Goal: Use online tool/utility

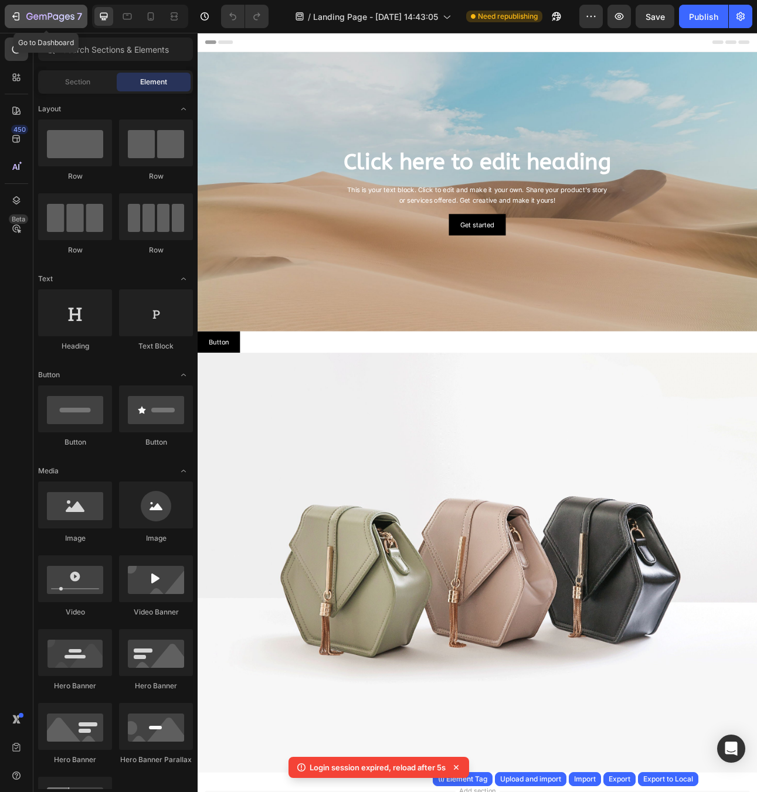
click at [43, 13] on icon "button" at bounding box center [50, 17] width 48 height 10
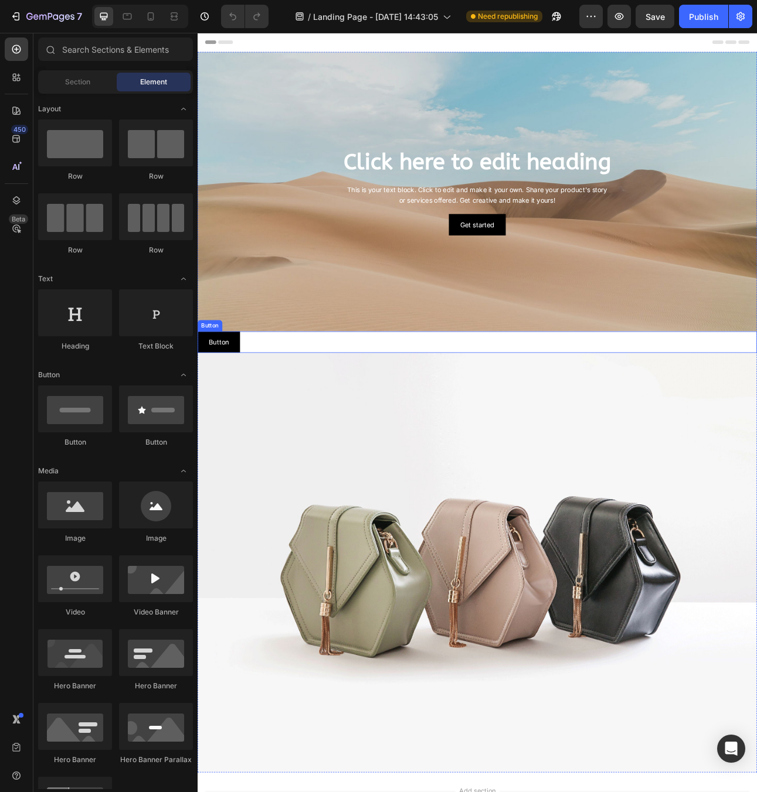
click at [367, 427] on div "Button Button" at bounding box center [548, 421] width 703 height 27
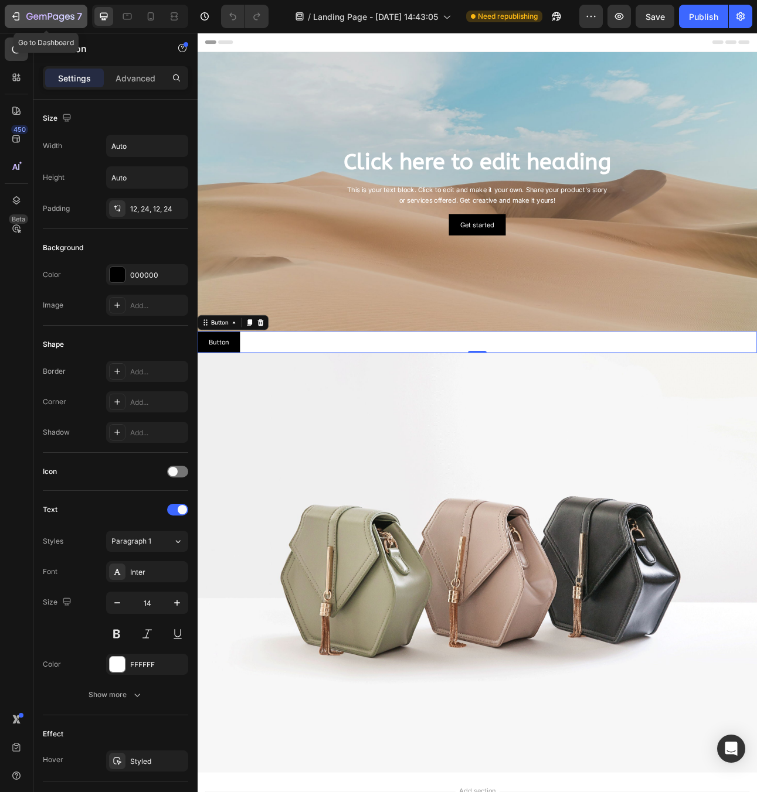
click at [44, 13] on icon "button" at bounding box center [50, 17] width 48 height 10
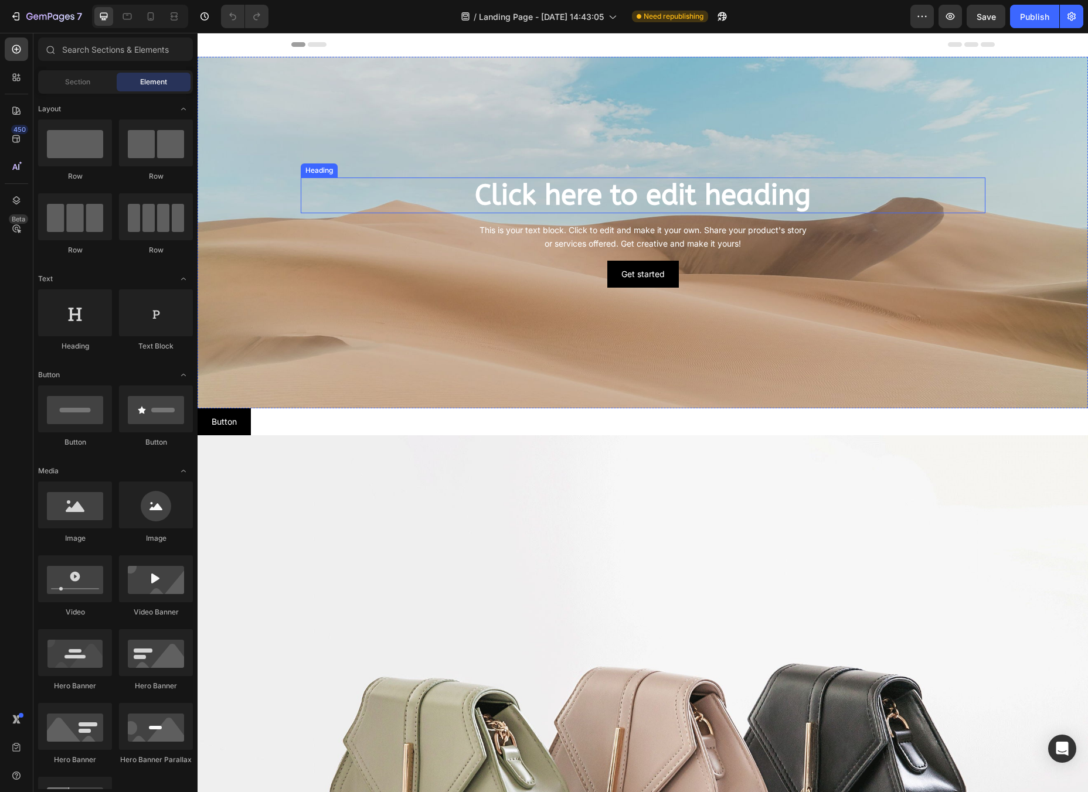
click at [534, 200] on h2 "Click here to edit heading" at bounding box center [643, 196] width 684 height 36
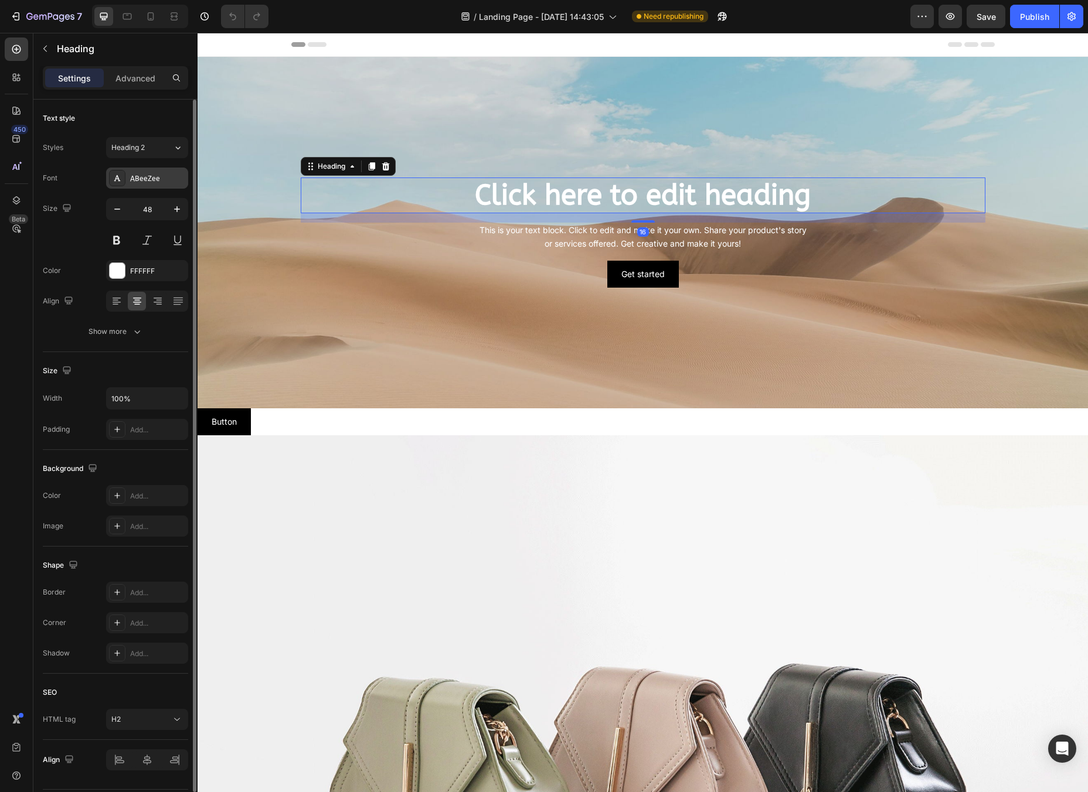
click at [166, 184] on div "ABeeZee" at bounding box center [147, 178] width 82 height 21
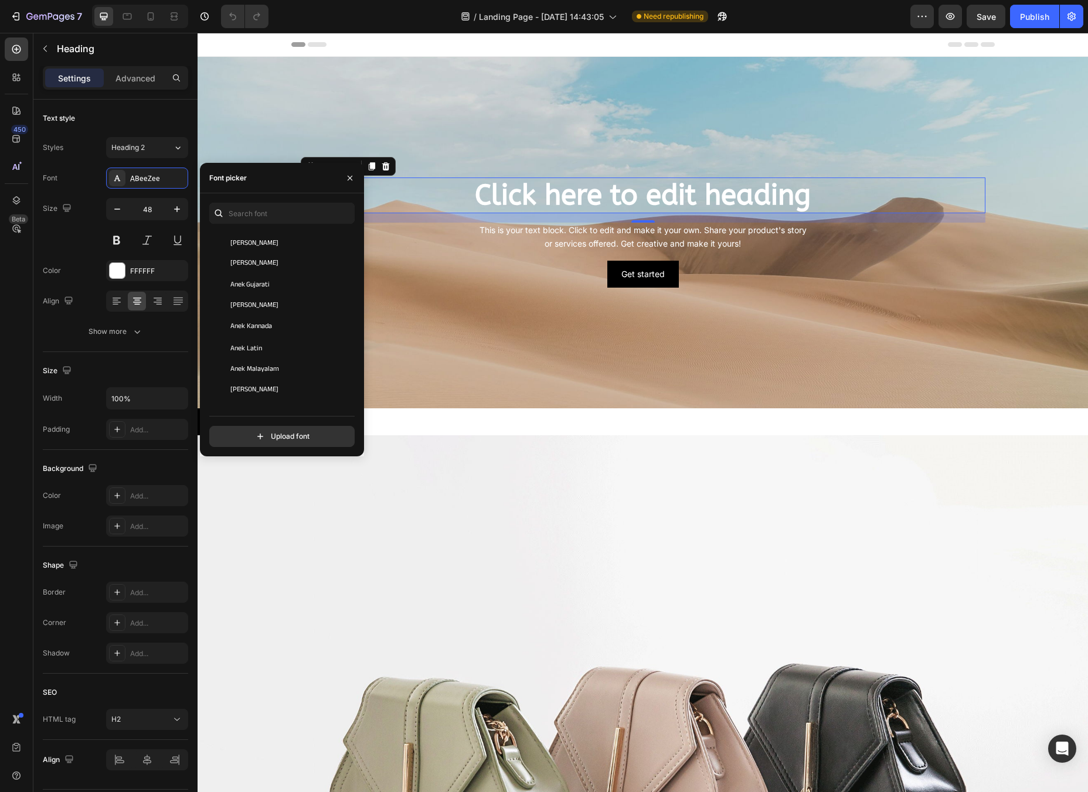
scroll to position [1666, 0]
